Goal: Information Seeking & Learning: Learn about a topic

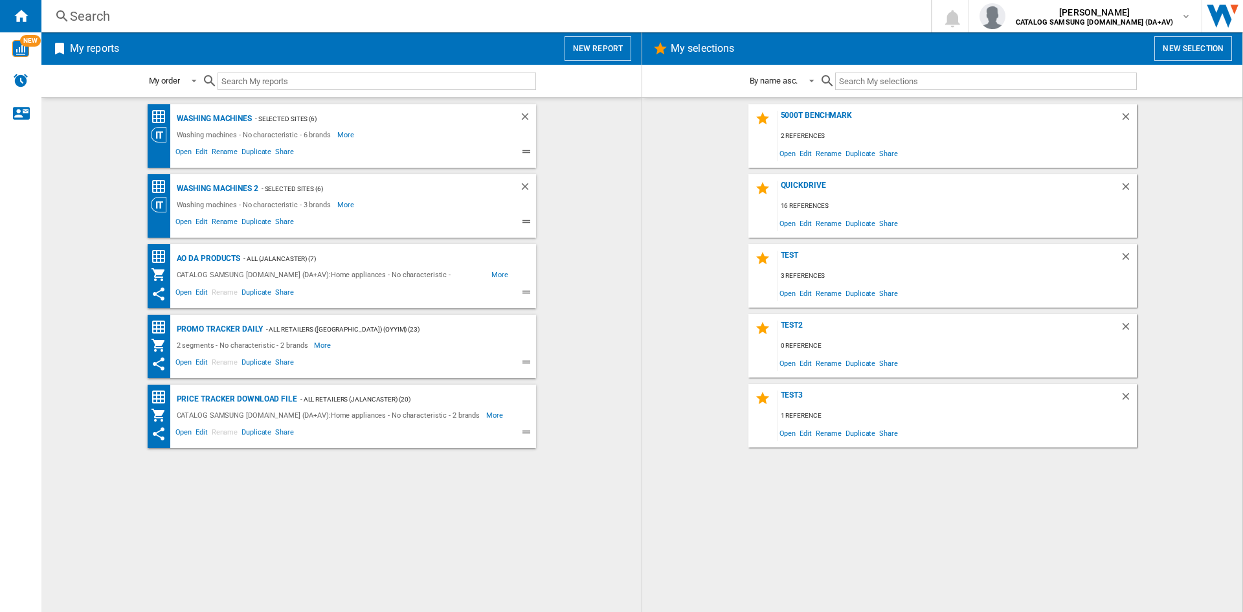
click at [108, 17] on div "Search" at bounding box center [484, 16] width 828 height 18
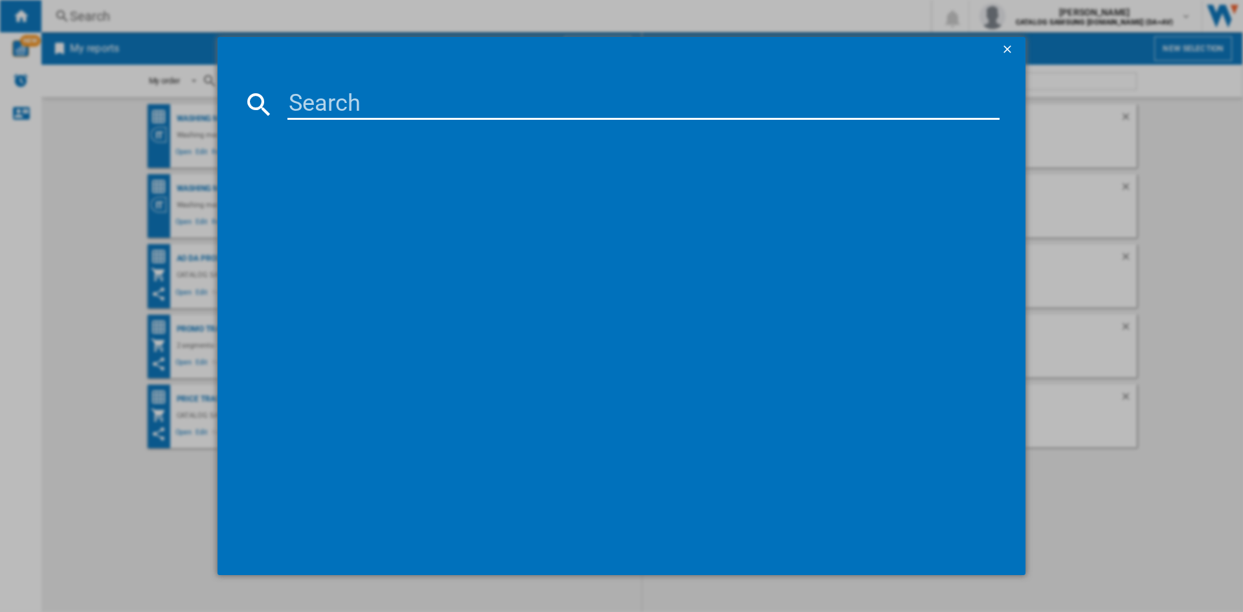
click at [315, 107] on input at bounding box center [643, 104] width 712 height 31
type input "ww11dg"
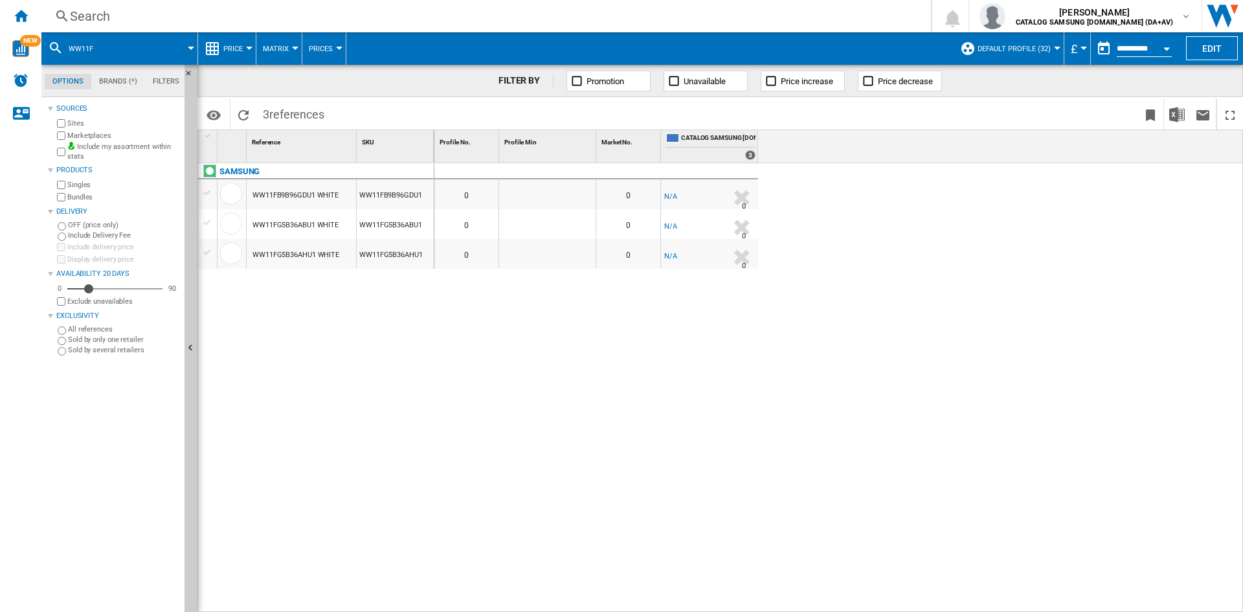
click at [125, 21] on div "Search" at bounding box center [484, 16] width 828 height 18
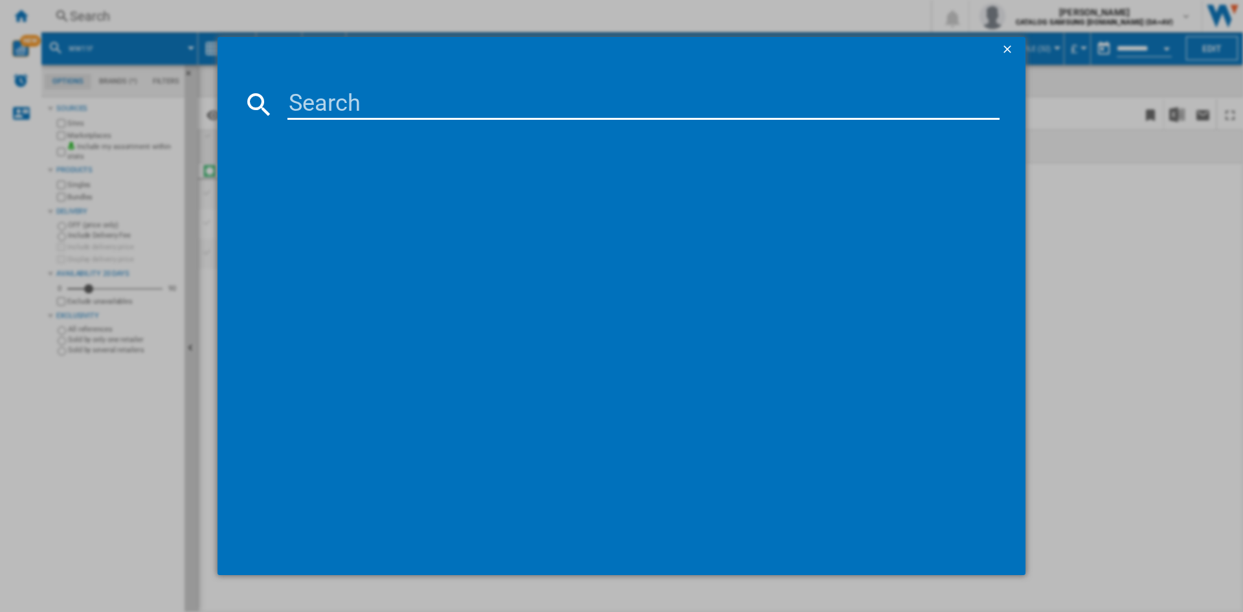
click at [330, 105] on input at bounding box center [643, 104] width 712 height 31
type input "ww11dg5"
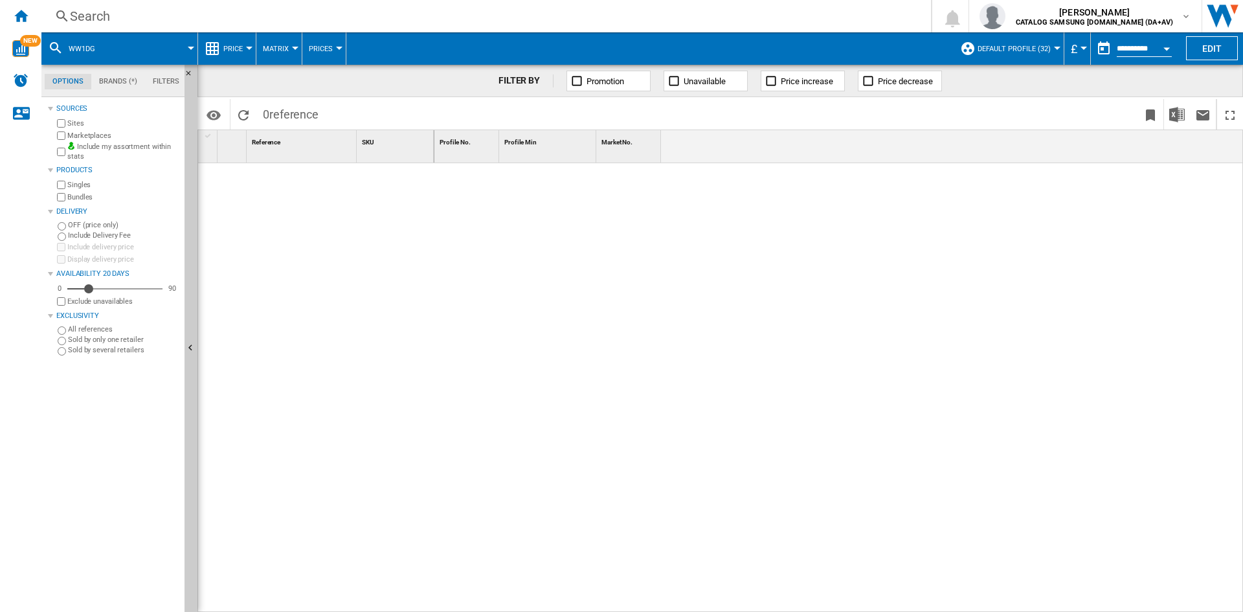
click at [96, 16] on div "Search" at bounding box center [484, 16] width 828 height 18
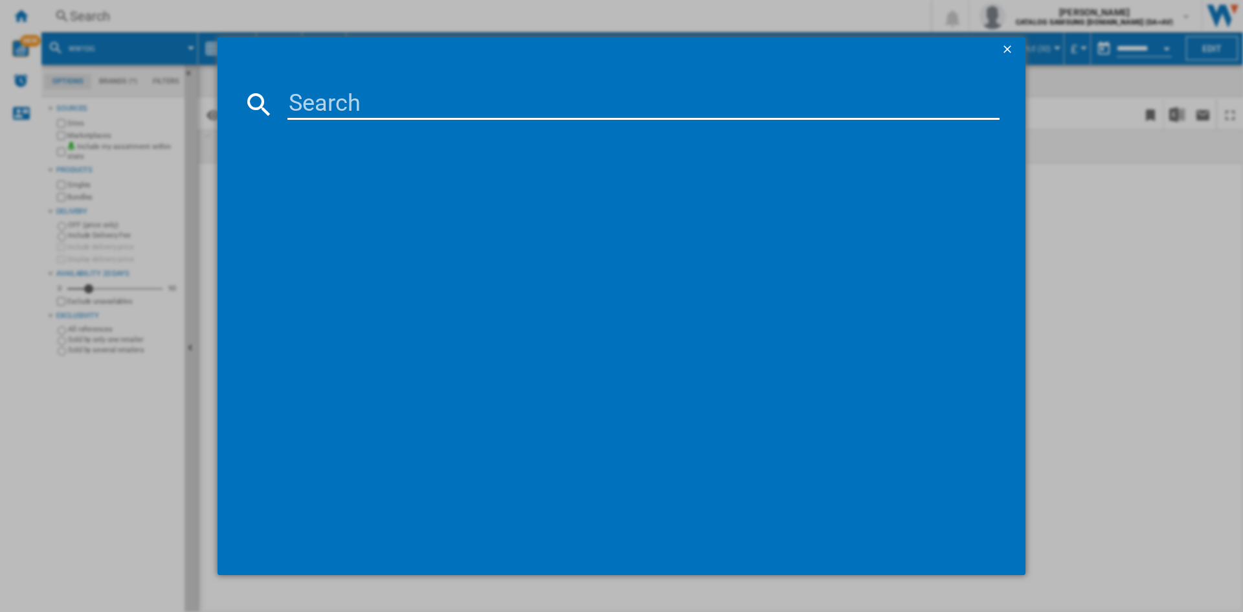
click at [333, 107] on input at bounding box center [643, 104] width 712 height 31
type input "ww11dg5b25"
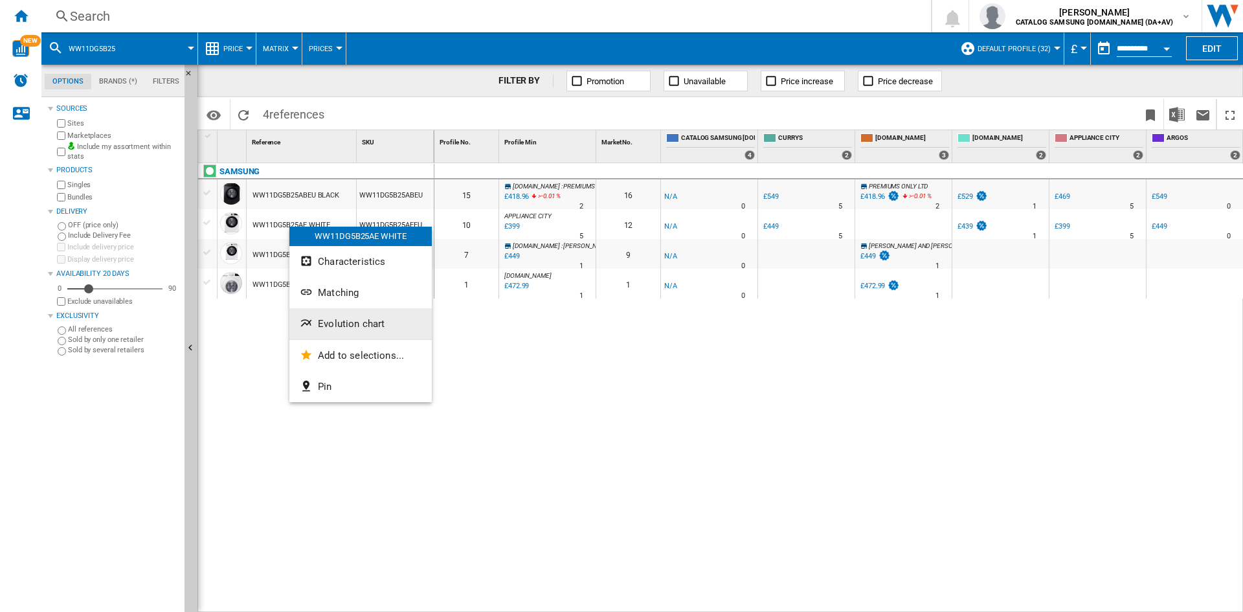
click at [365, 333] on button "Evolution chart" at bounding box center [360, 323] width 142 height 31
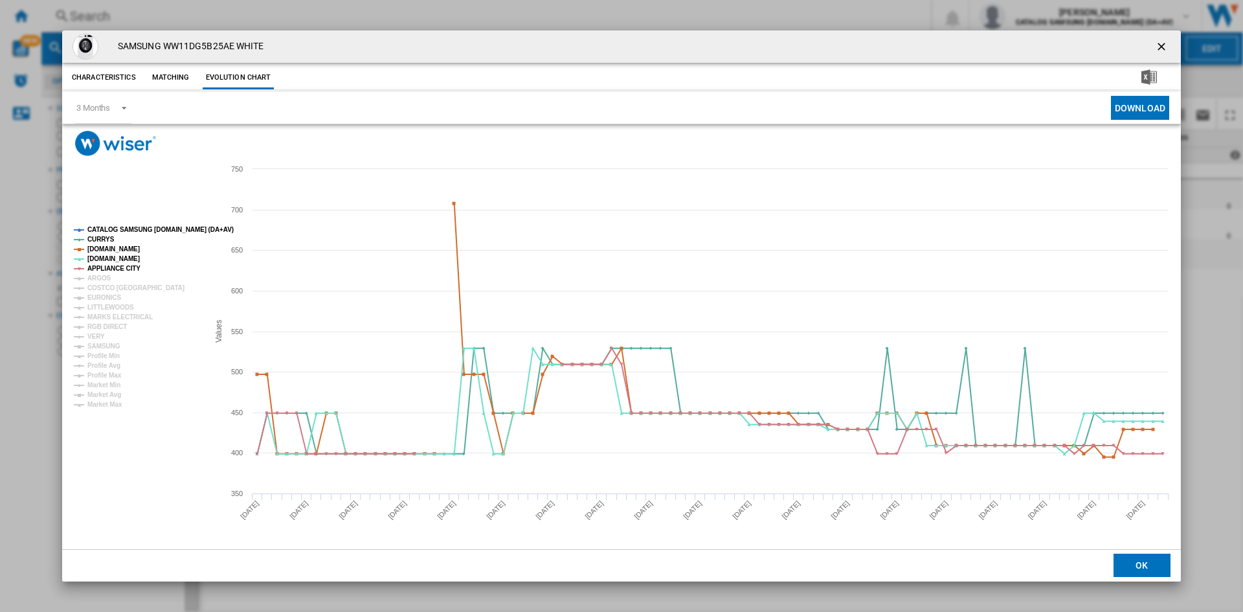
click at [134, 229] on tspan "CATALOG SAMSUNG [DOMAIN_NAME] (DA+AV)" at bounding box center [160, 229] width 146 height 7
click at [100, 276] on tspan "ARGOS" at bounding box center [99, 278] width 24 height 7
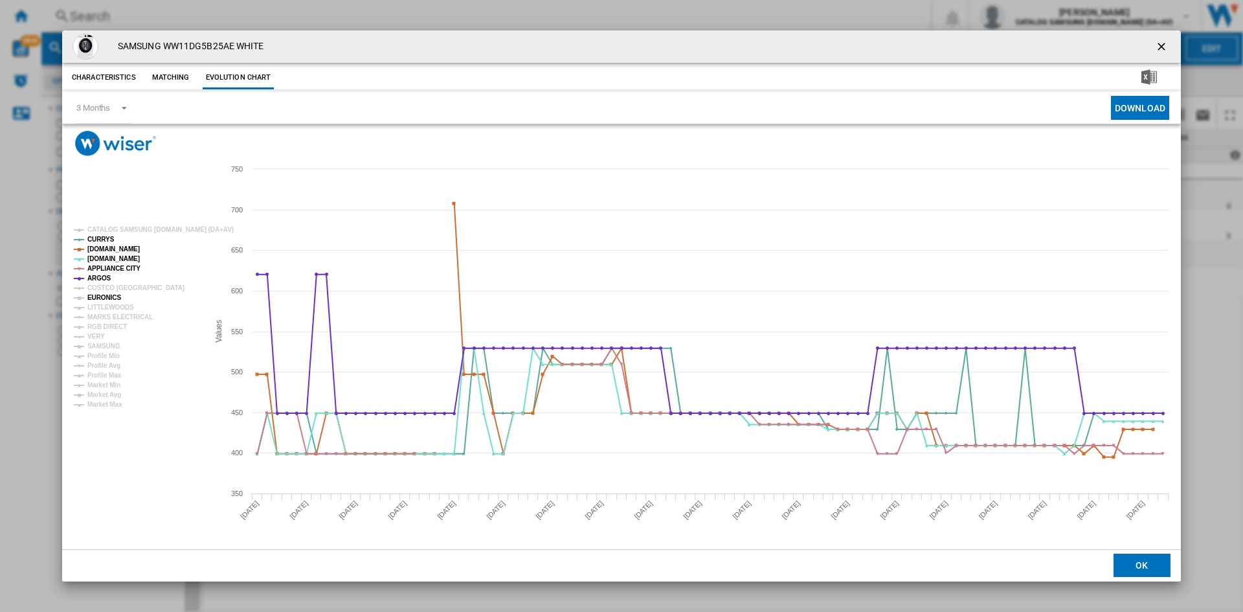
click at [110, 298] on tspan "EURONICS" at bounding box center [104, 297] width 34 height 7
click at [107, 313] on tspan "MARKS ELECTRICAL" at bounding box center [119, 316] width 65 height 7
click at [103, 321] on tspan "MARKS ELECTRICAL" at bounding box center [119, 316] width 65 height 7
click at [103, 324] on tspan "RGB DIRECT" at bounding box center [106, 326] width 39 height 7
click at [117, 316] on tspan "MARKS ELECTRICAL" at bounding box center [119, 316] width 65 height 7
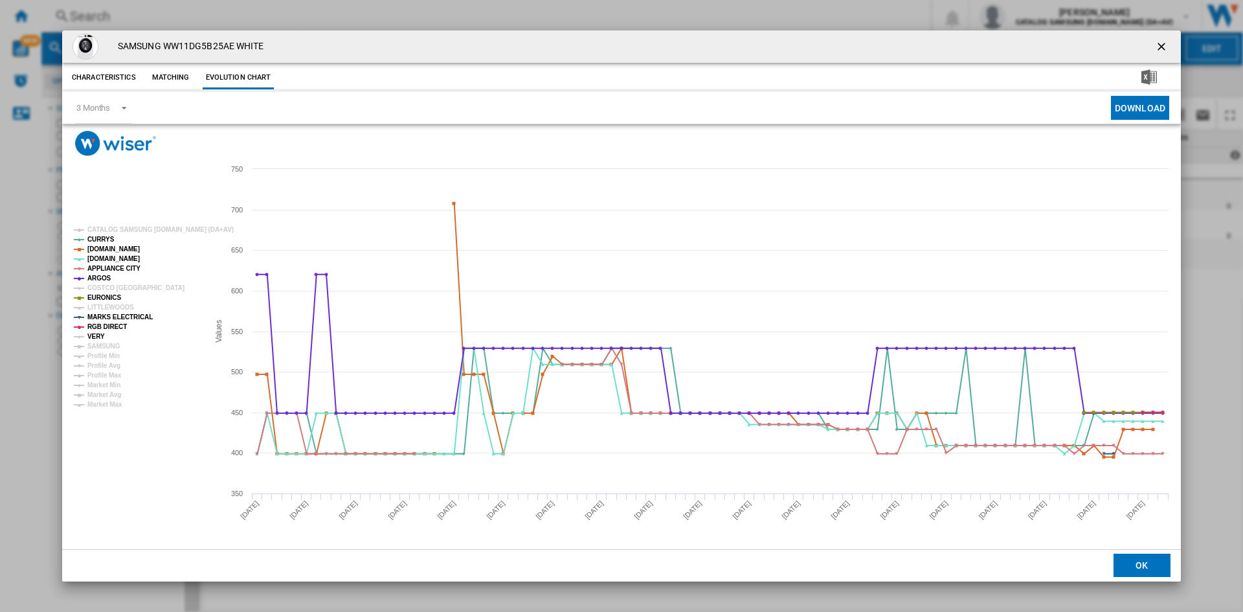
click at [96, 334] on tspan "VERY" at bounding box center [95, 336] width 17 height 7
click at [104, 343] on tspan "SAMSUNG" at bounding box center [103, 346] width 33 height 7
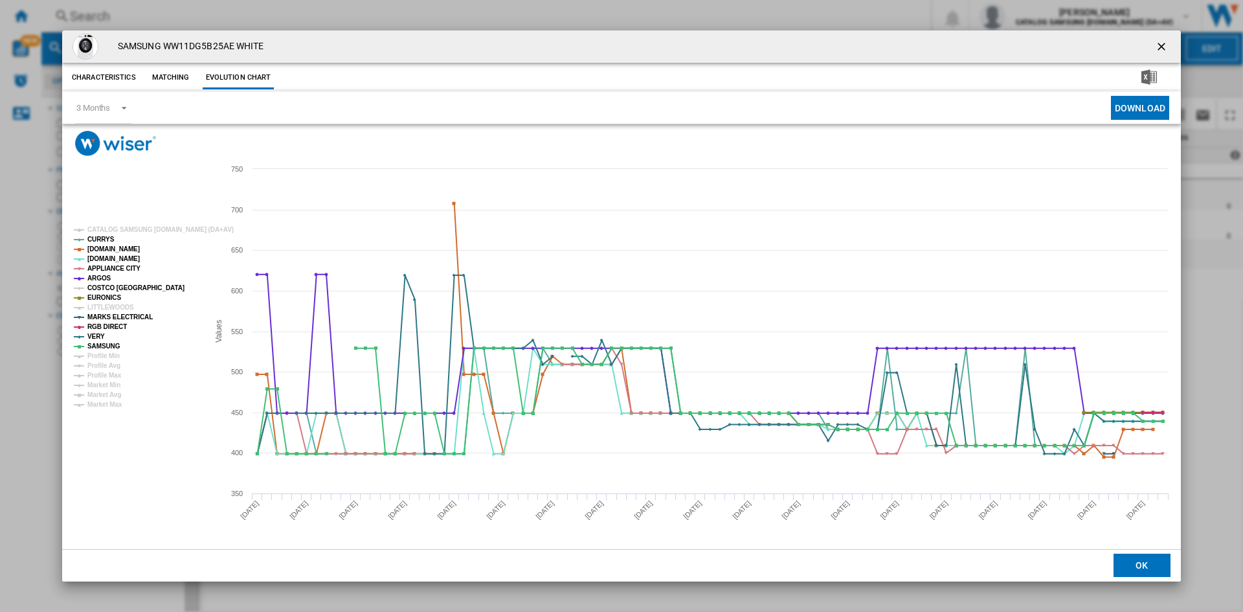
click at [107, 286] on tspan "COSTCO [GEOGRAPHIC_DATA]" at bounding box center [135, 287] width 97 height 7
click at [107, 284] on tspan "COSTCO [GEOGRAPHIC_DATA]" at bounding box center [135, 287] width 97 height 7
